Goal: Task Accomplishment & Management: Use online tool/utility

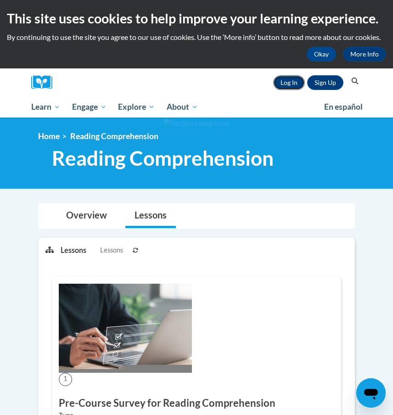
click at [297, 84] on link "Log In" at bounding box center [289, 82] width 32 height 15
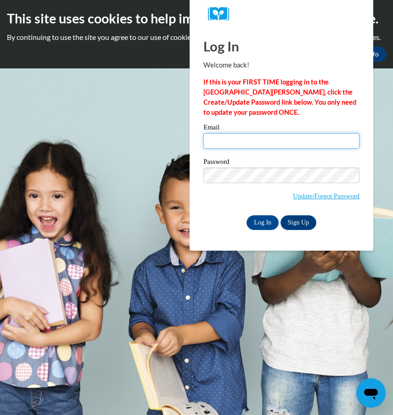
click at [260, 143] on input "Email" at bounding box center [281, 141] width 156 height 16
type input "taylorcowens64@gmail.com"
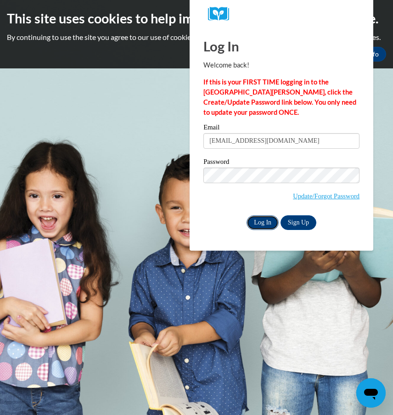
click at [265, 219] on input "Log In" at bounding box center [263, 222] width 32 height 15
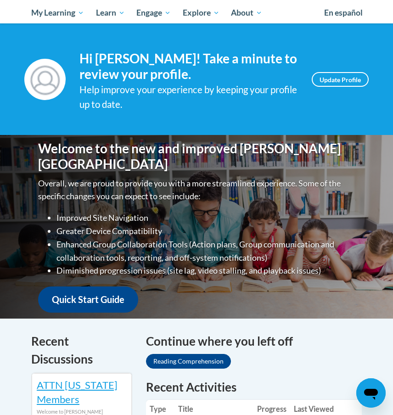
scroll to position [90, 0]
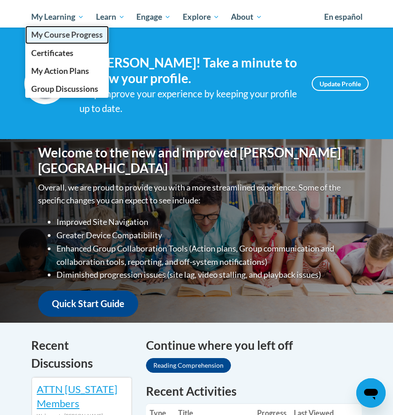
click at [78, 38] on span "My Course Progress" at bounding box center [67, 35] width 72 height 10
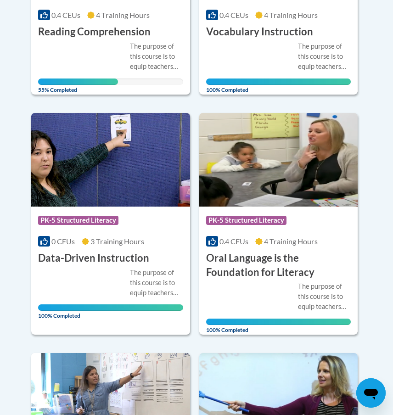
scroll to position [286, 0]
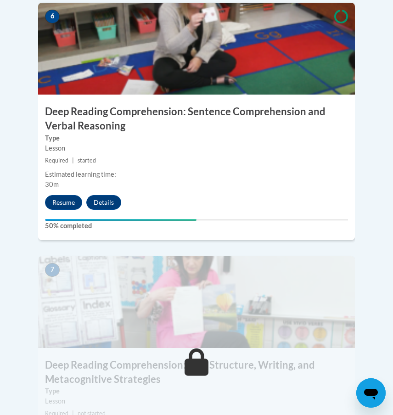
scroll to position [1565, 0]
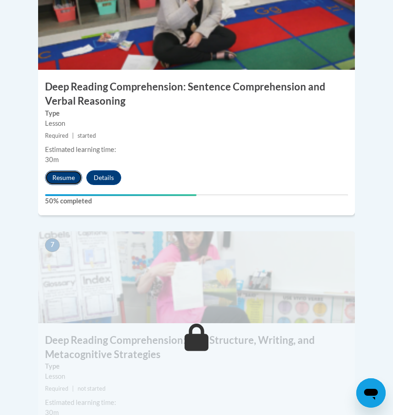
click at [69, 170] on button "Resume" at bounding box center [63, 177] width 37 height 15
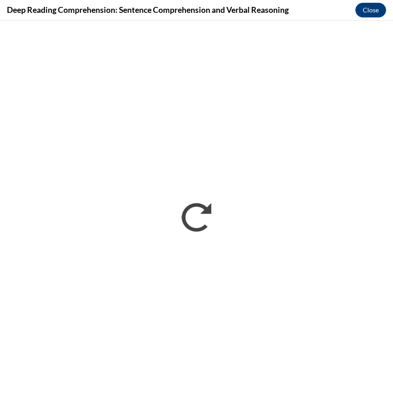
scroll to position [0, 0]
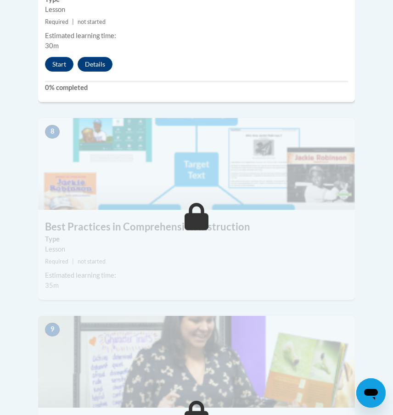
scroll to position [1847, 0]
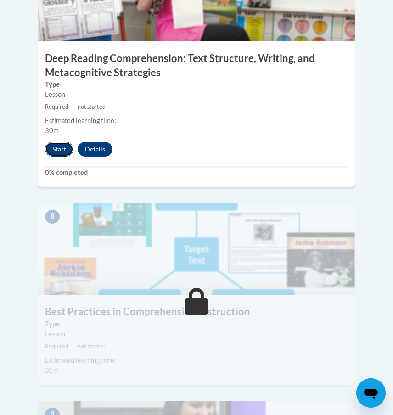
click at [58, 142] on button "Start" at bounding box center [59, 149] width 28 height 15
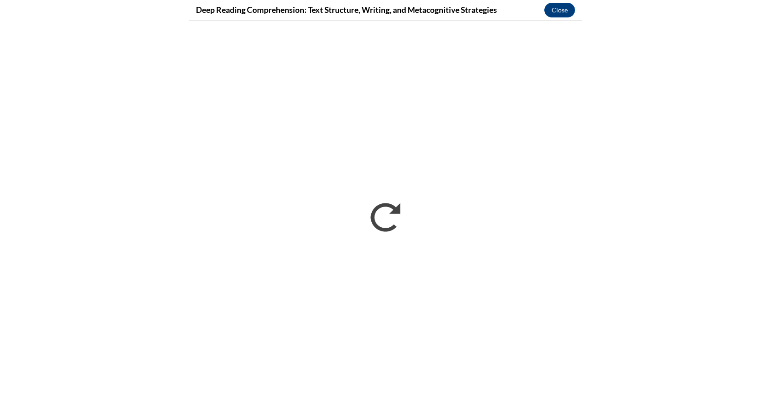
scroll to position [1098, 0]
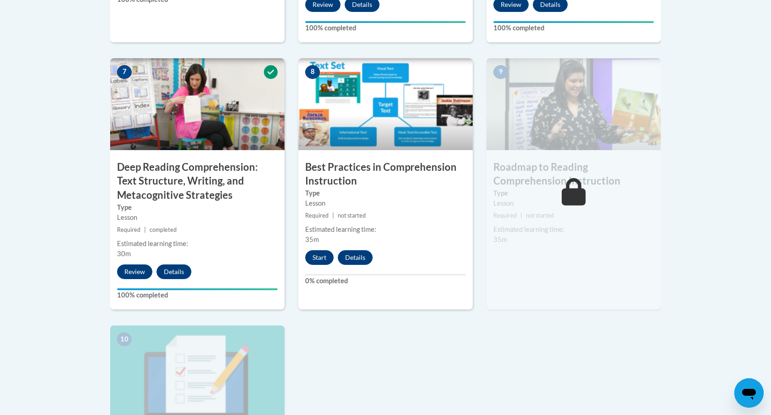
scroll to position [763, 0]
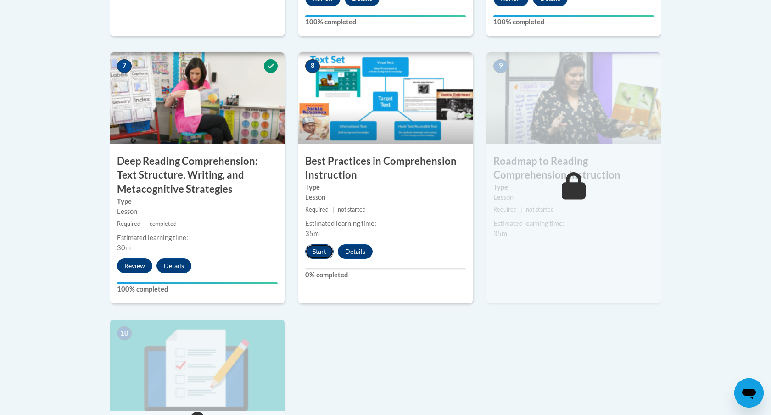
click at [315, 252] on button "Start" at bounding box center [319, 251] width 28 height 15
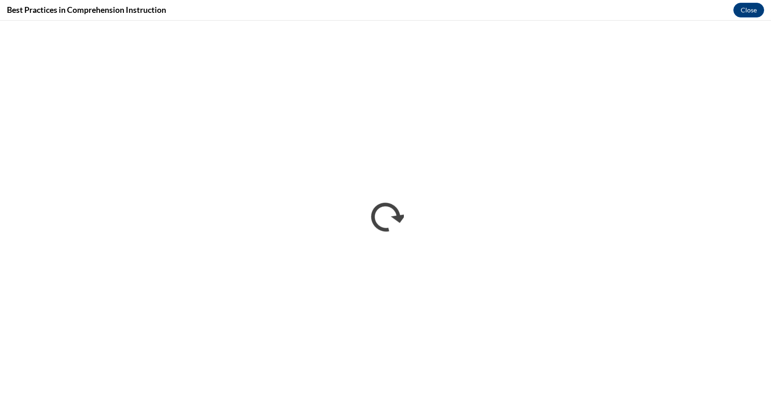
scroll to position [0, 0]
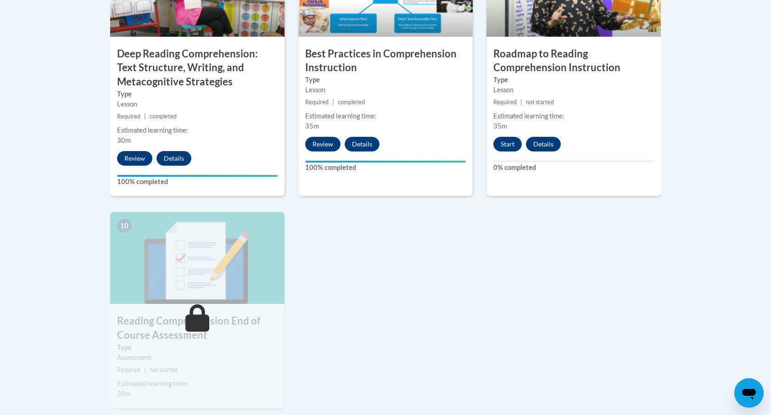
scroll to position [851, 0]
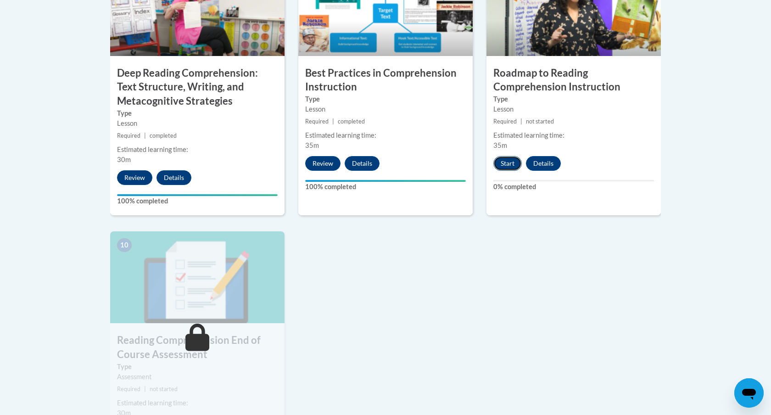
click at [513, 163] on button "Start" at bounding box center [507, 163] width 28 height 15
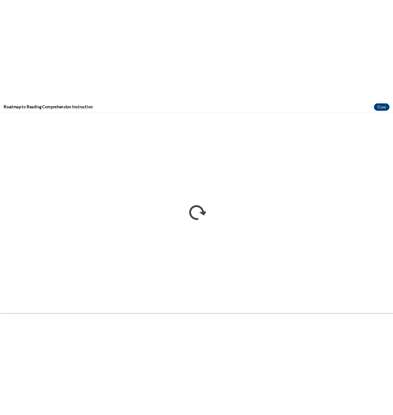
scroll to position [0, 0]
